Goal: Find specific page/section: Find specific page/section

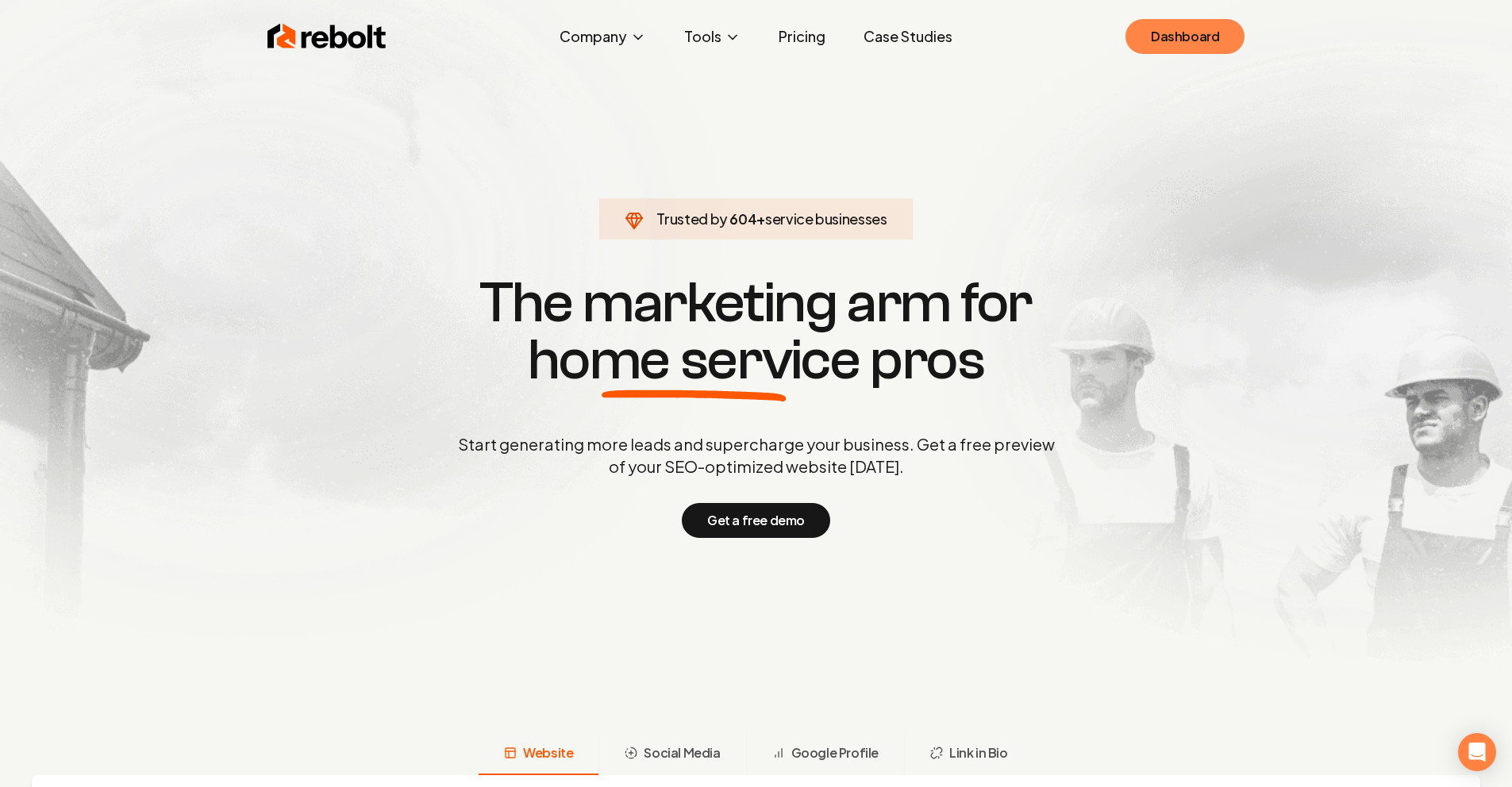
click at [1159, 38] on link "Dashboard" at bounding box center [1185, 36] width 119 height 35
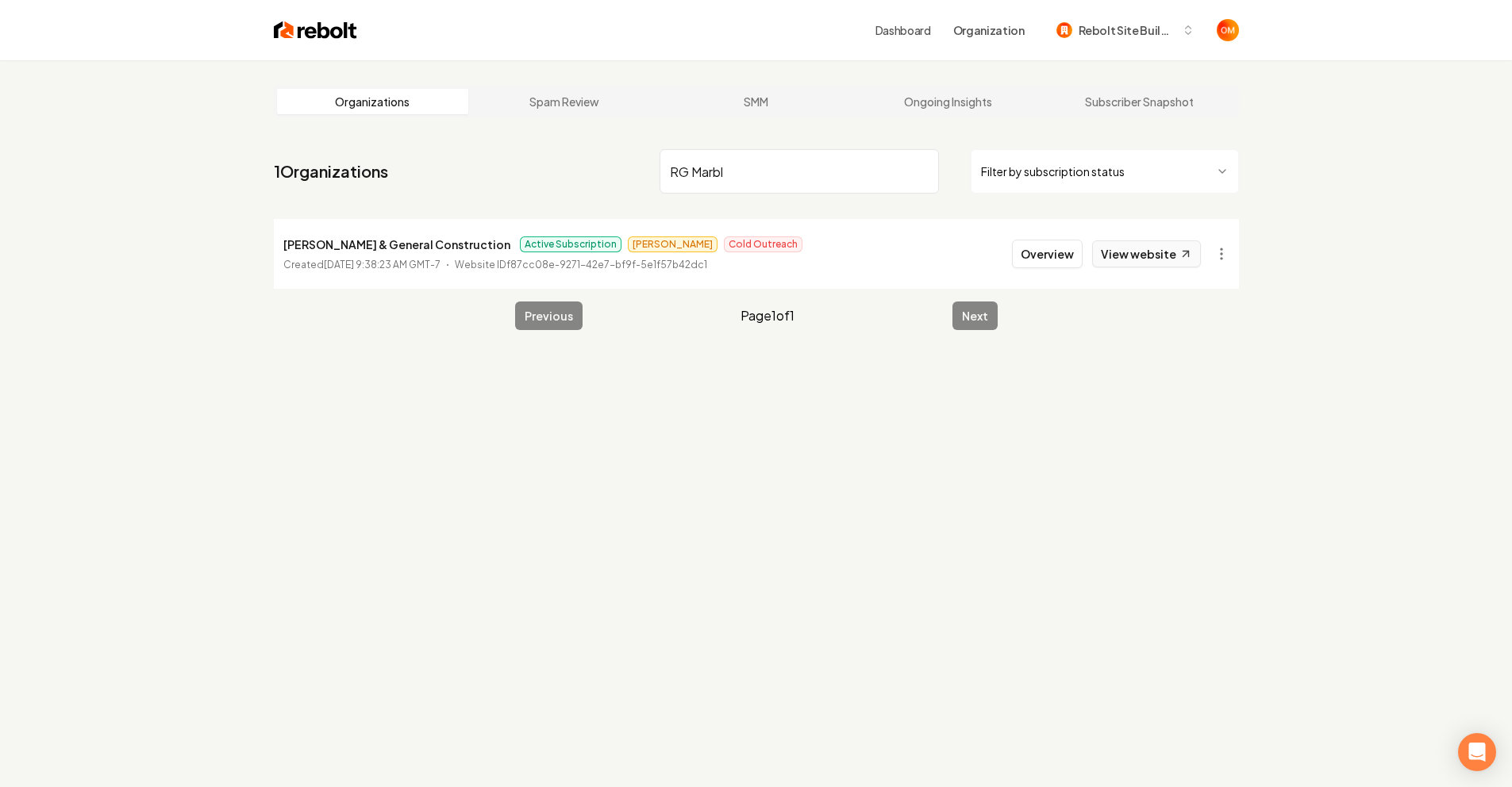
type input "RG Marbl"
click at [1156, 253] on link "View website" at bounding box center [1147, 254] width 109 height 27
